Goal: Information Seeking & Learning: Learn about a topic

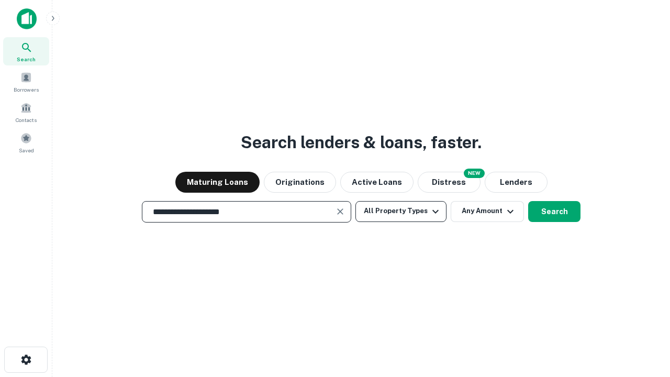
type input "**********"
click at [401, 211] on button "All Property Types" at bounding box center [400, 211] width 91 height 21
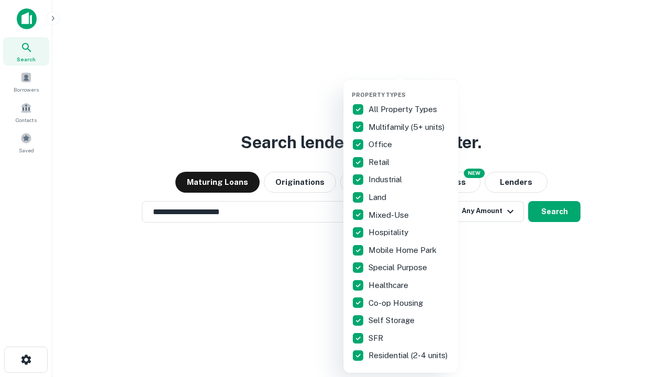
click at [409, 88] on button "button" at bounding box center [409, 88] width 115 height 1
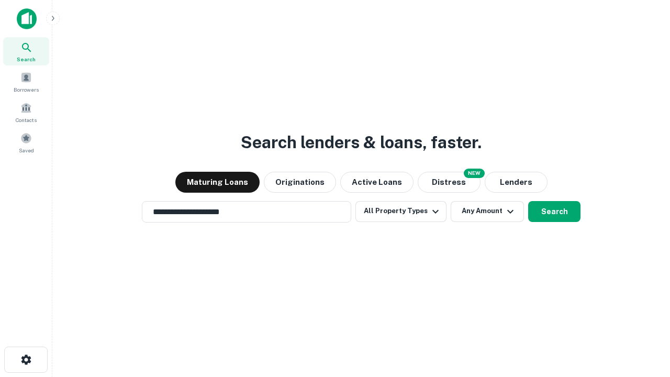
scroll to position [16, 0]
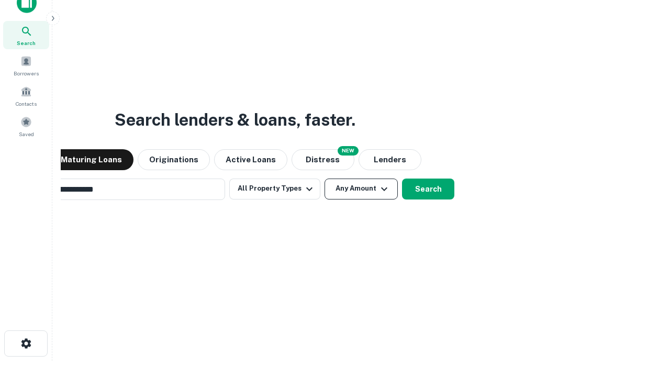
click at [325, 178] on button "Any Amount" at bounding box center [361, 188] width 73 height 21
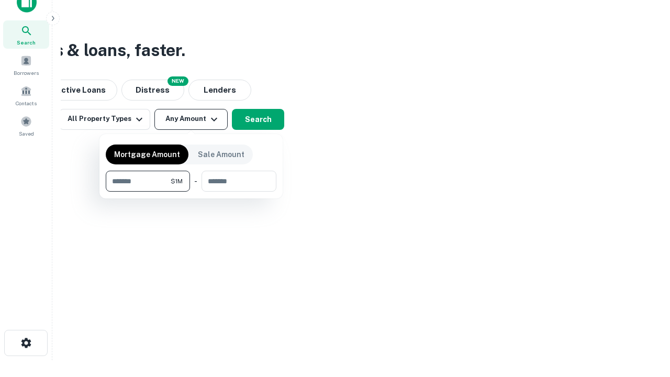
type input "*******"
click at [191, 192] on button "button" at bounding box center [191, 192] width 171 height 1
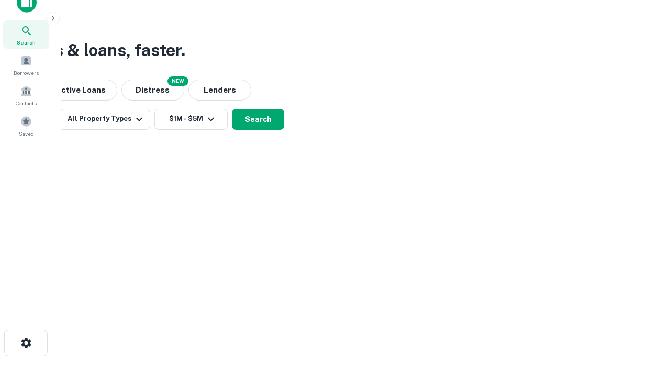
scroll to position [16, 0]
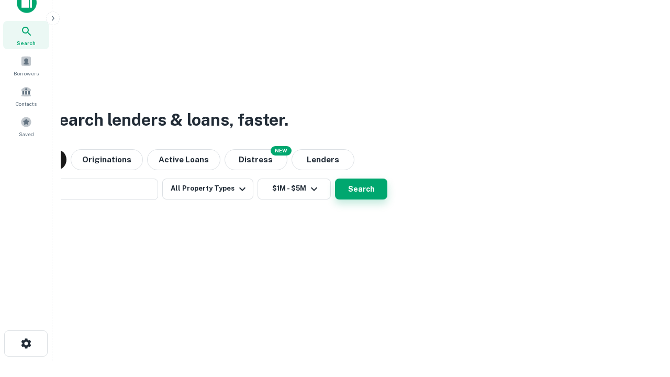
click at [335, 178] on button "Search" at bounding box center [361, 188] width 52 height 21
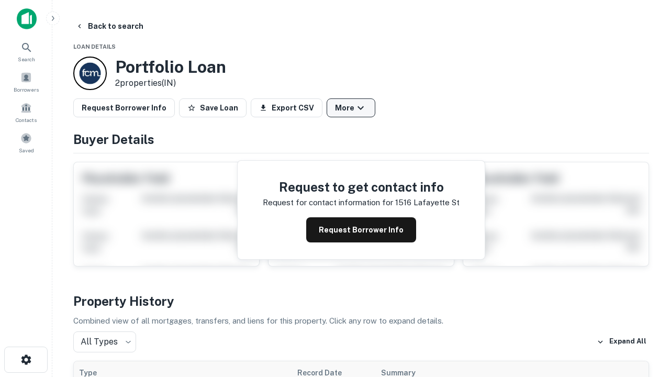
click at [351, 108] on button "More" at bounding box center [351, 107] width 49 height 19
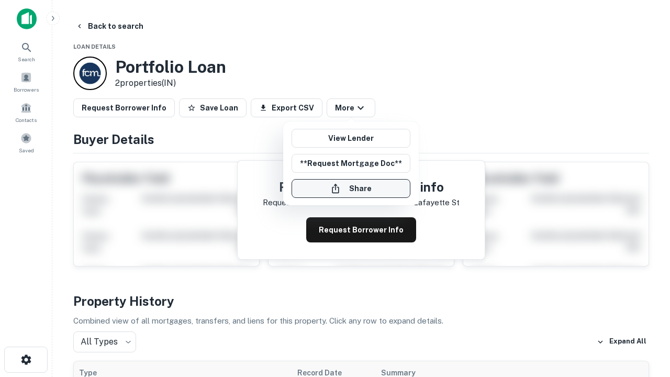
click at [351, 188] on button "Share" at bounding box center [351, 188] width 119 height 19
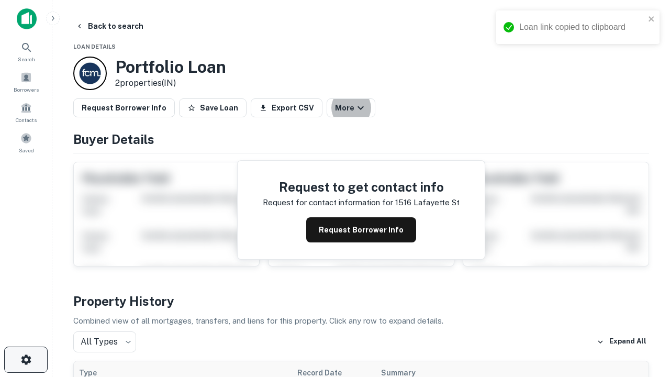
click at [26, 360] on icon "button" at bounding box center [26, 359] width 13 height 13
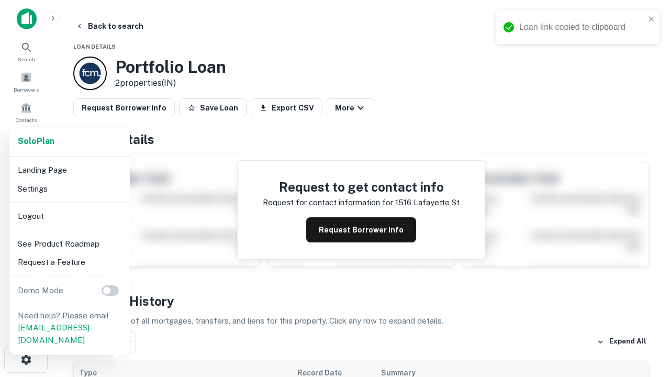
click at [69, 216] on li "Logout" at bounding box center [70, 216] width 112 height 19
